Goal: Transaction & Acquisition: Purchase product/service

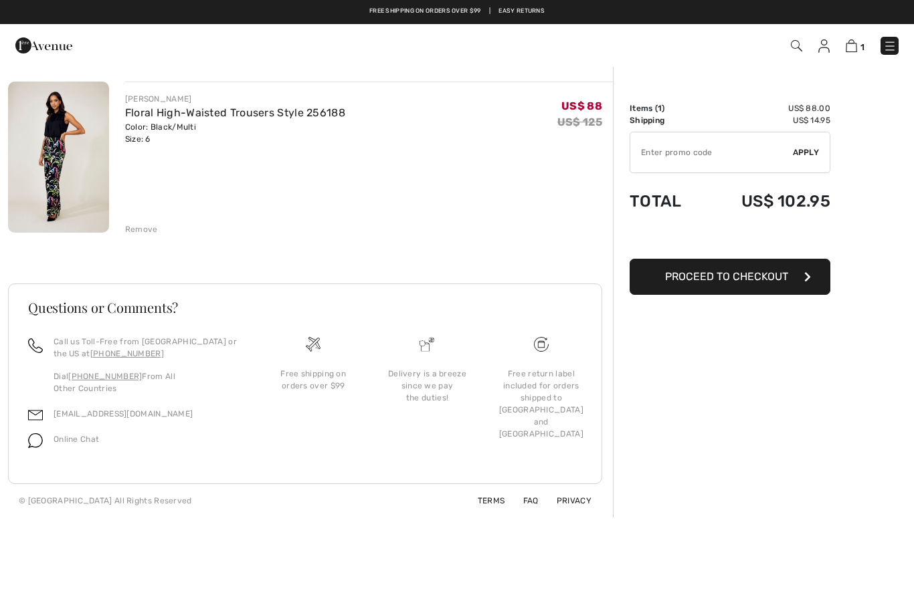
click at [51, 148] on img at bounding box center [58, 157] width 101 height 151
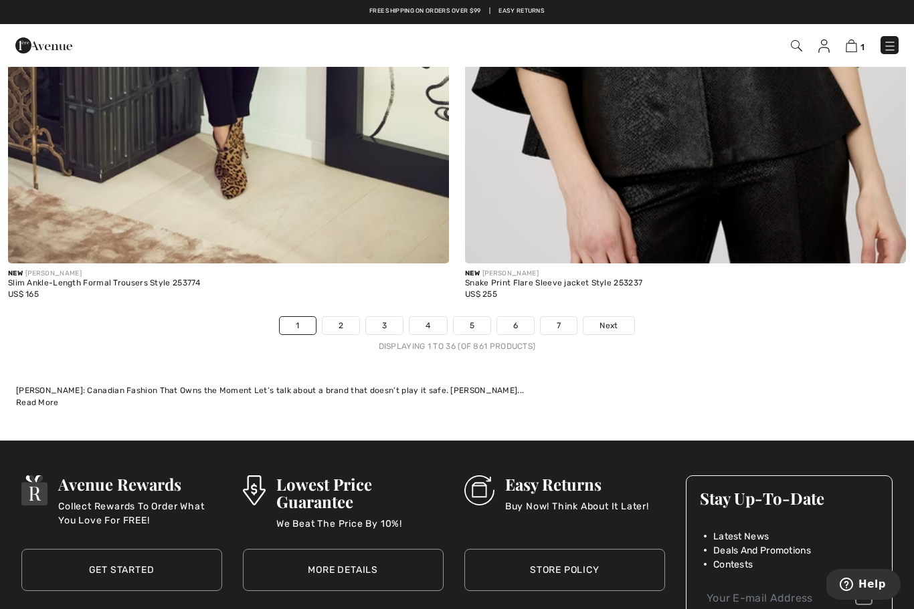
scroll to position [13277, 0]
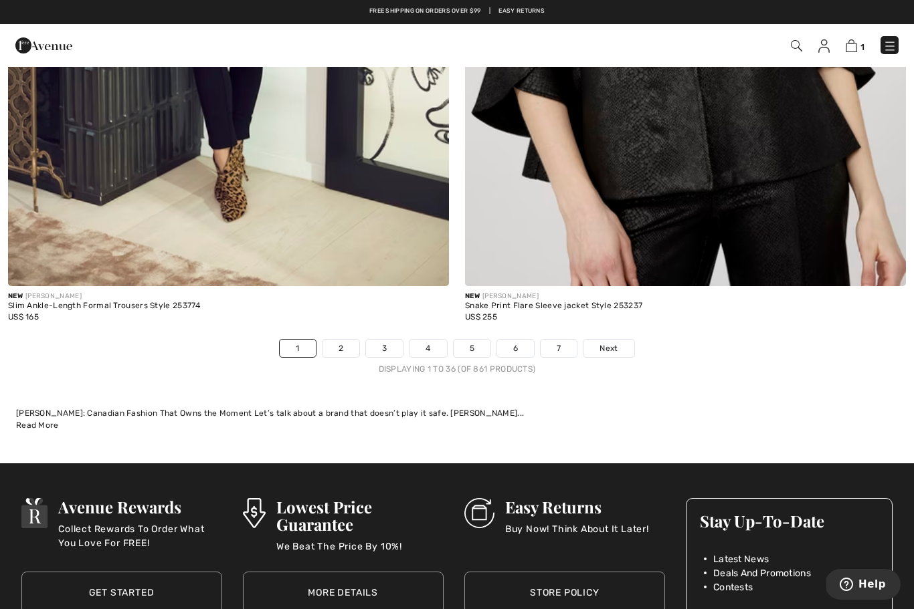
click at [342, 345] on link "2" at bounding box center [340, 348] width 37 height 17
click at [340, 344] on link "2" at bounding box center [340, 348] width 37 height 17
click at [339, 340] on link "2" at bounding box center [340, 348] width 37 height 17
click at [344, 341] on link "2" at bounding box center [340, 348] width 37 height 17
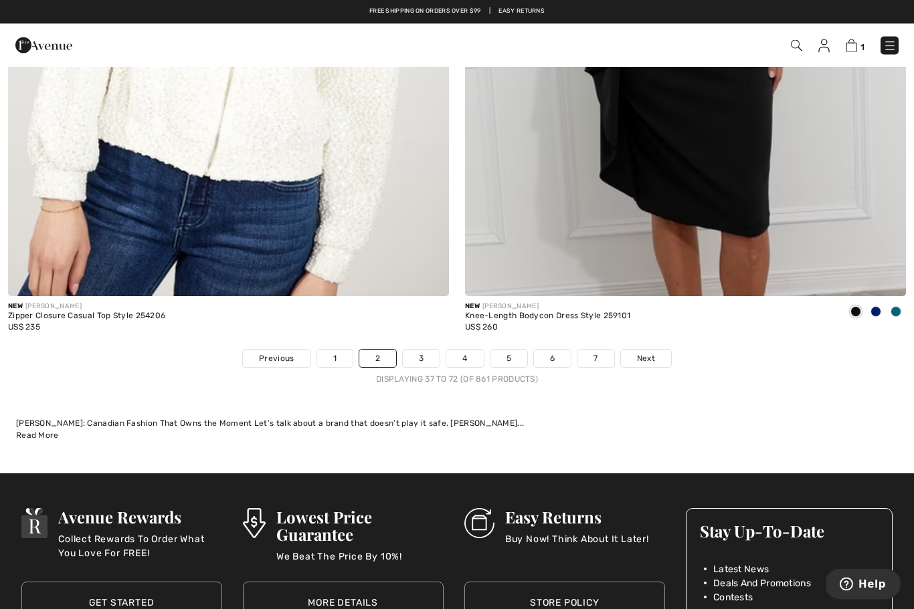
scroll to position [13263, 0]
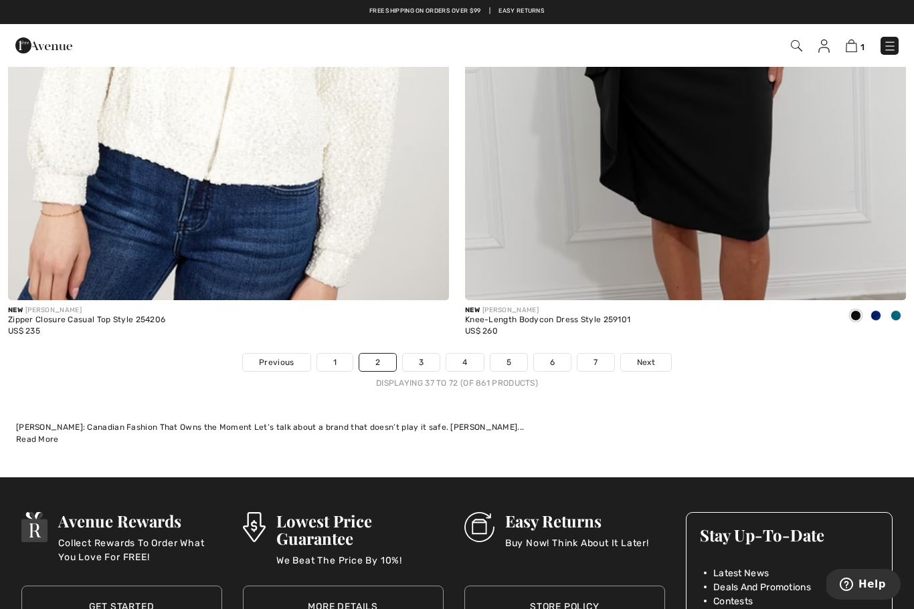
click at [433, 354] on link "3" at bounding box center [421, 362] width 37 height 17
click at [427, 354] on link "3" at bounding box center [421, 362] width 37 height 17
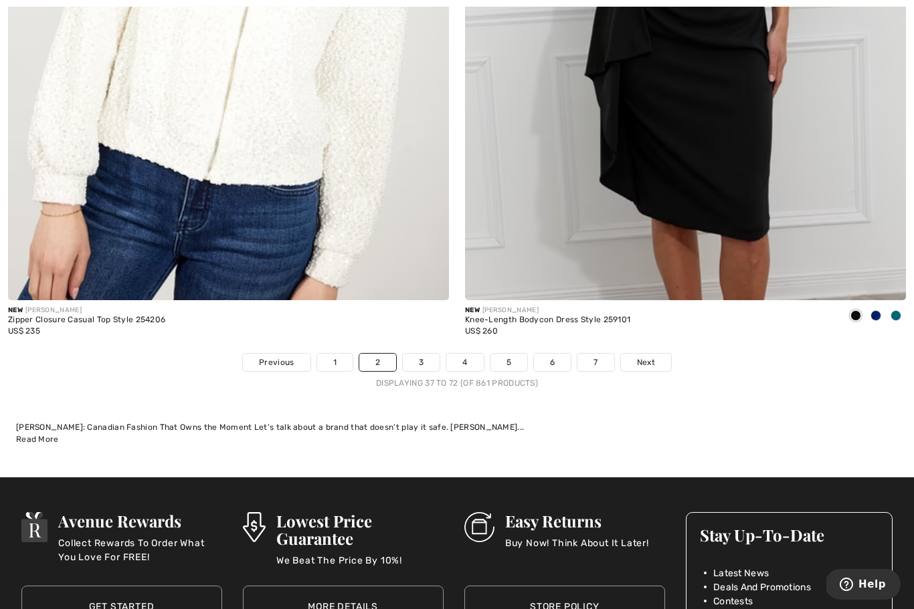
click at [423, 354] on link "3" at bounding box center [421, 362] width 37 height 17
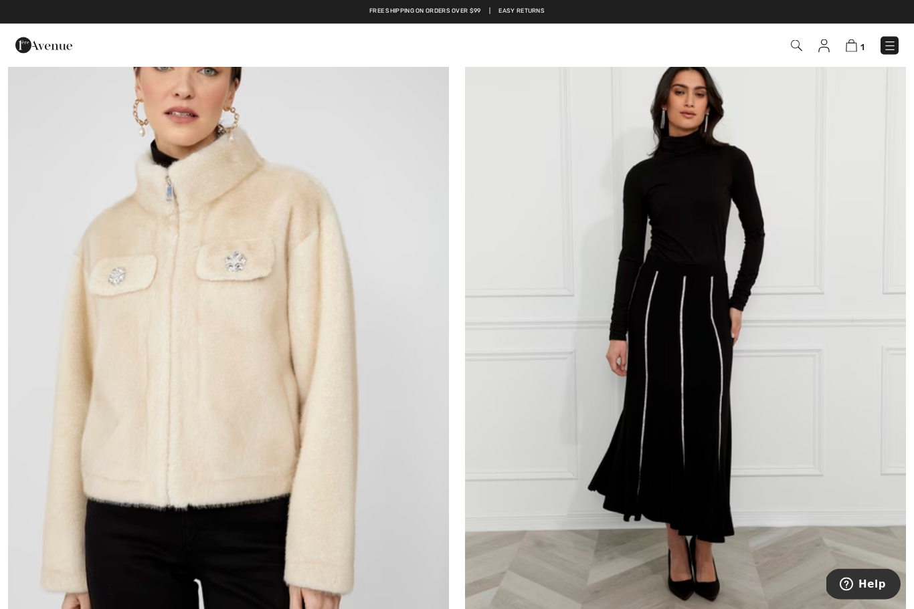
scroll to position [11459, 0]
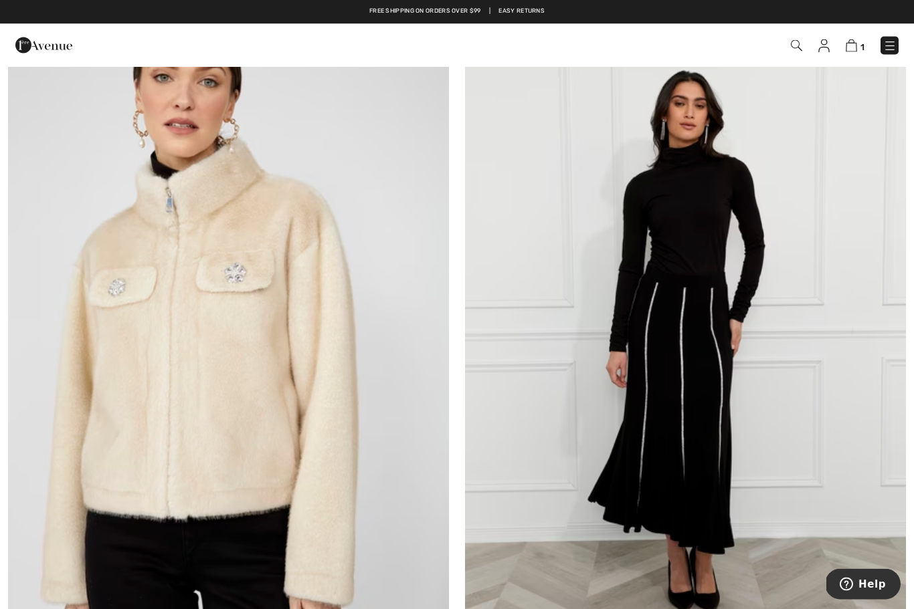
click at [753, 434] on img at bounding box center [685, 346] width 441 height 662
click at [763, 423] on img at bounding box center [685, 346] width 441 height 662
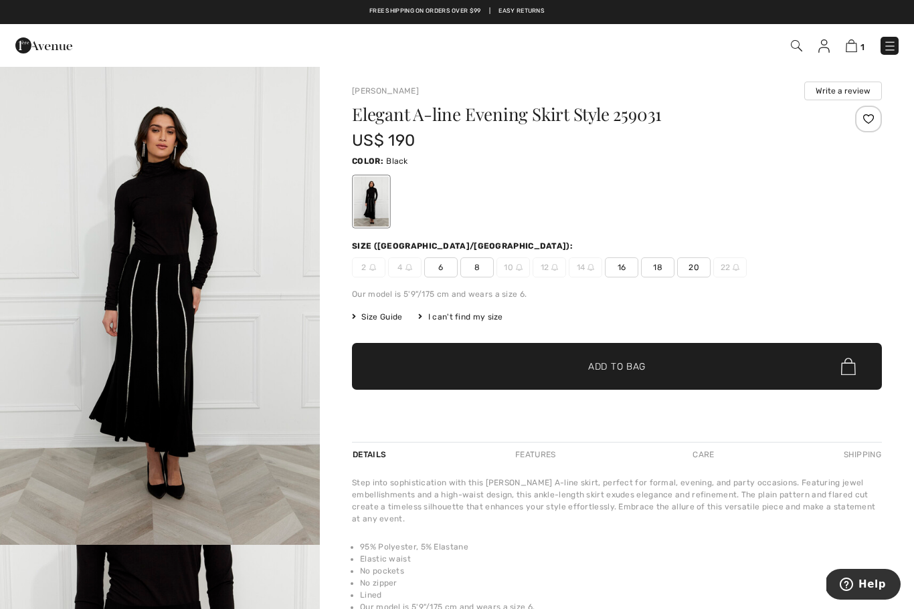
click at [177, 281] on img "1 / 4" at bounding box center [160, 306] width 320 height 480
